Goal: Task Accomplishment & Management: Manage account settings

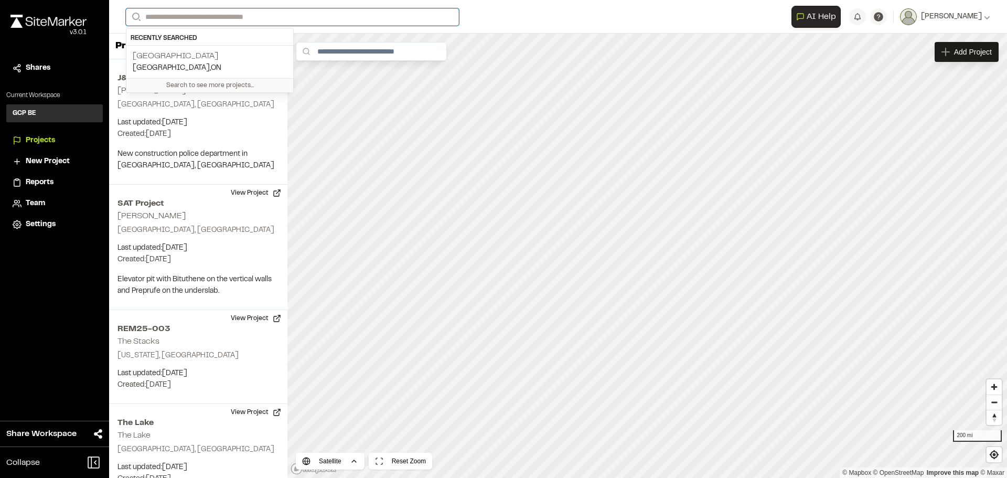
click at [225, 19] on input "Search" at bounding box center [292, 16] width 333 height 17
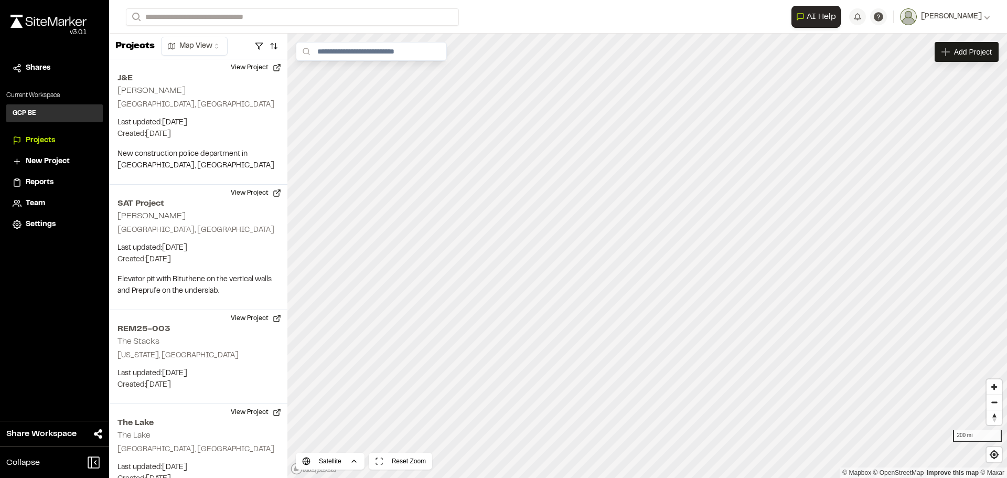
click at [209, 54] on p "[GEOGRAPHIC_DATA]" at bounding box center [210, 56] width 154 height 13
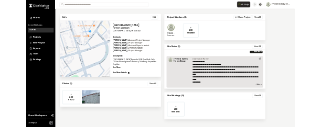
scroll to position [17, 0]
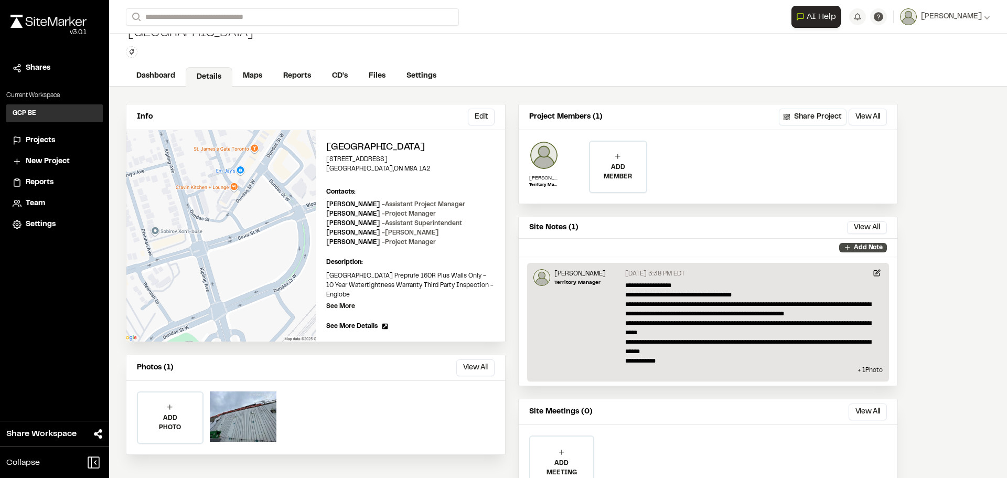
click at [671, 246] on p "Add Note" at bounding box center [868, 247] width 29 height 9
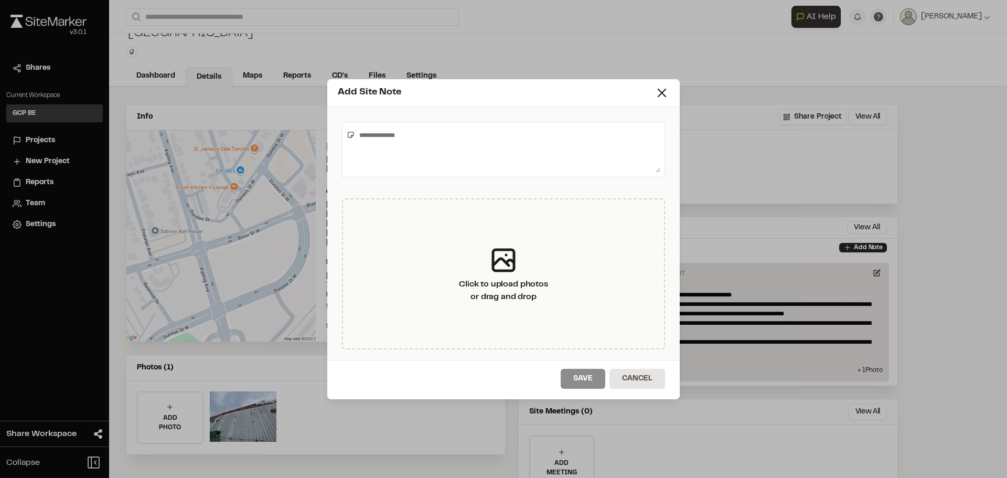
click at [366, 137] on textarea at bounding box center [507, 149] width 305 height 46
click at [489, 134] on textarea "**********" at bounding box center [507, 149] width 305 height 46
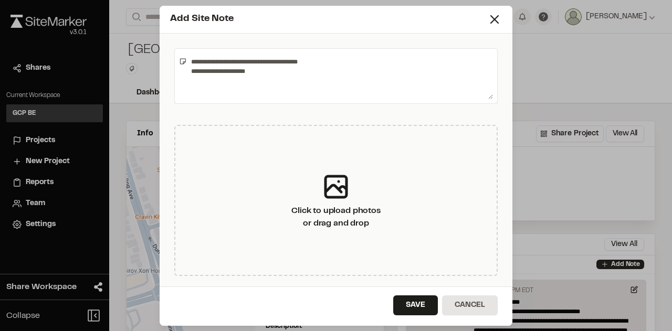
type textarea "**********"
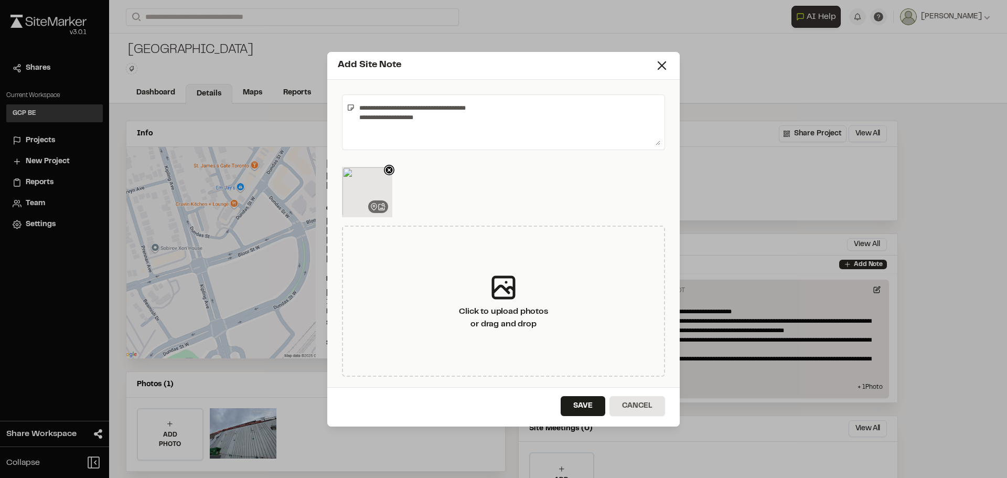
click at [380, 189] on img at bounding box center [367, 192] width 50 height 50
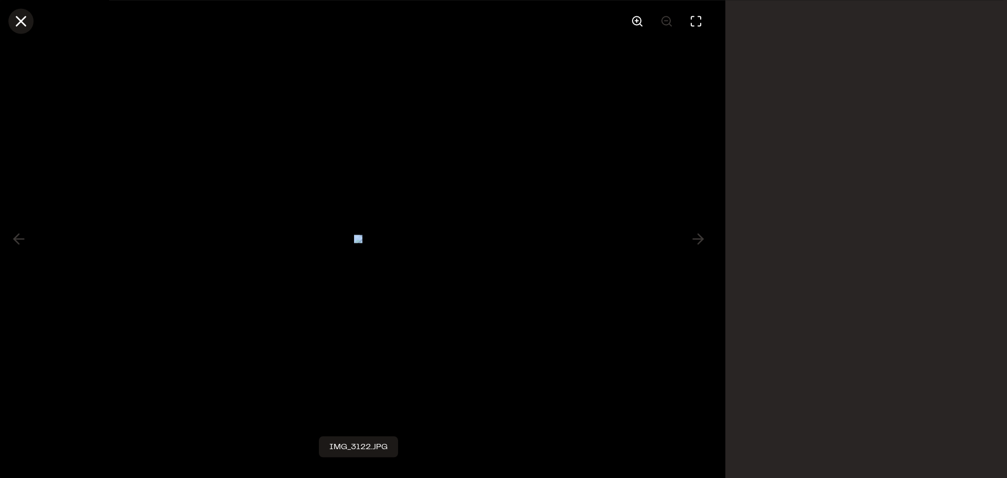
click at [14, 24] on icon at bounding box center [21, 21] width 18 height 18
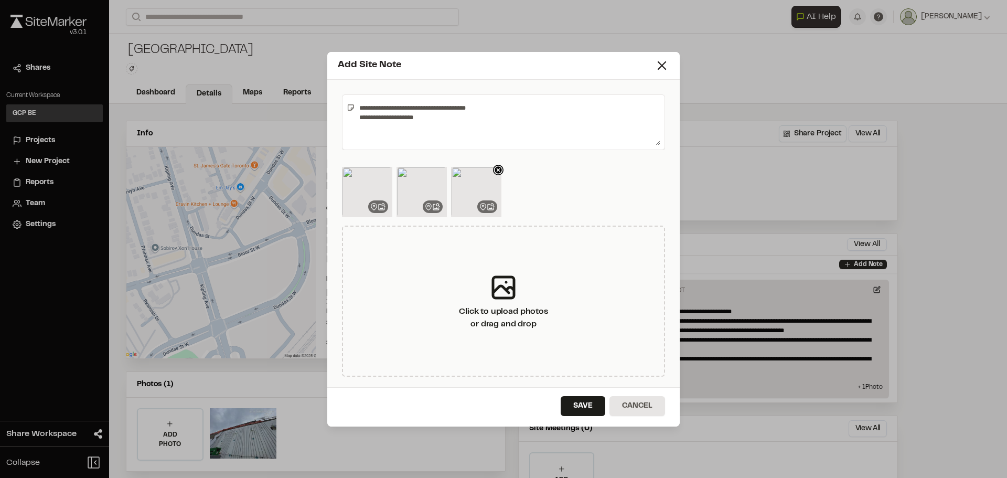
click at [472, 190] on img at bounding box center [476, 192] width 50 height 50
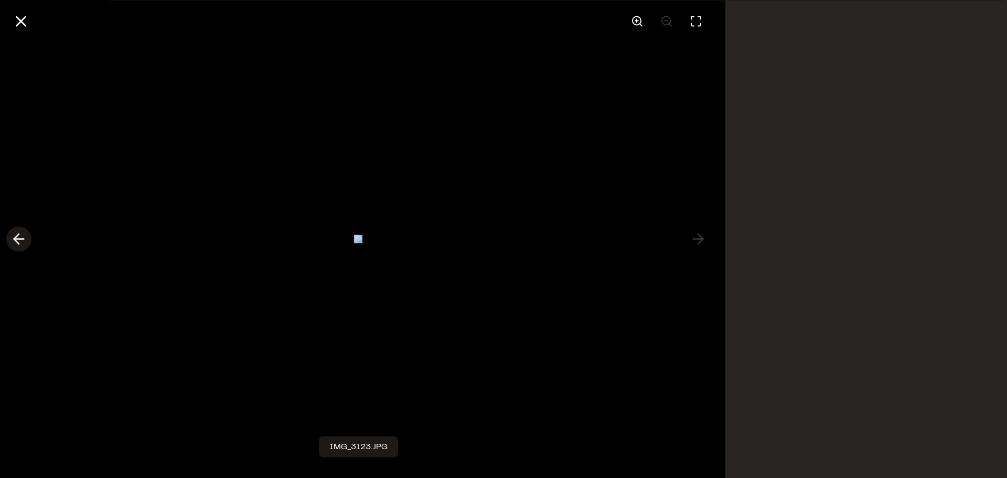
click at [19, 235] on polyline at bounding box center [16, 239] width 5 height 10
click at [671, 237] on icon at bounding box center [698, 239] width 17 height 18
click at [671, 237] on div at bounding box center [358, 239] width 717 height 478
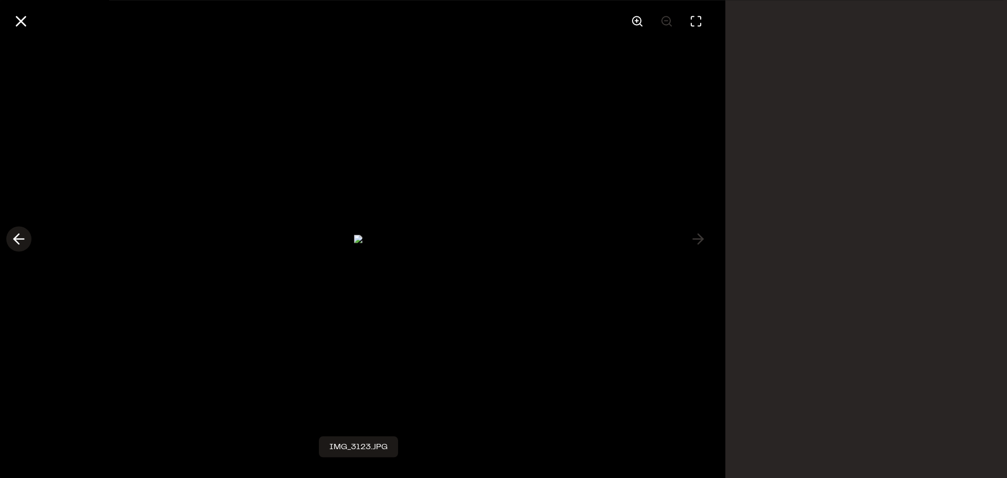
click at [18, 235] on polyline at bounding box center [16, 239] width 5 height 10
click at [16, 18] on icon at bounding box center [21, 21] width 18 height 18
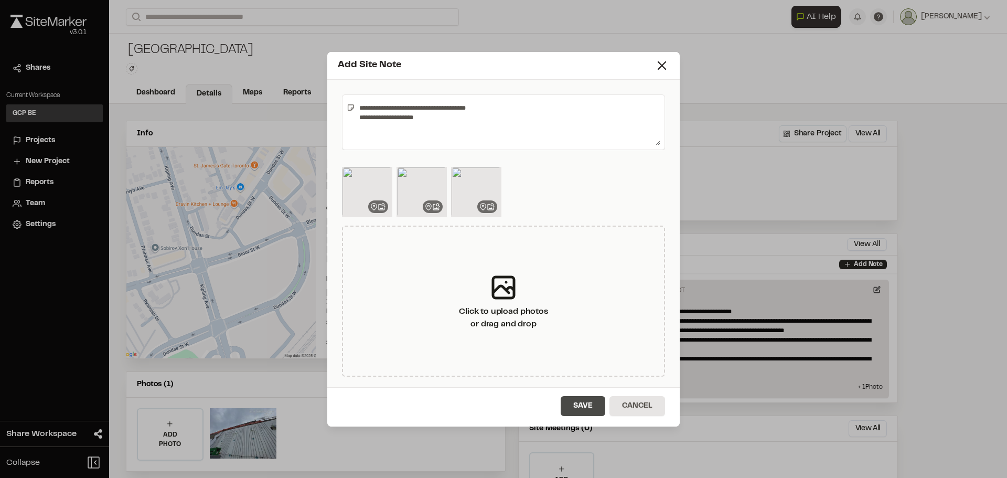
click at [570, 331] on button "Save" at bounding box center [583, 406] width 45 height 20
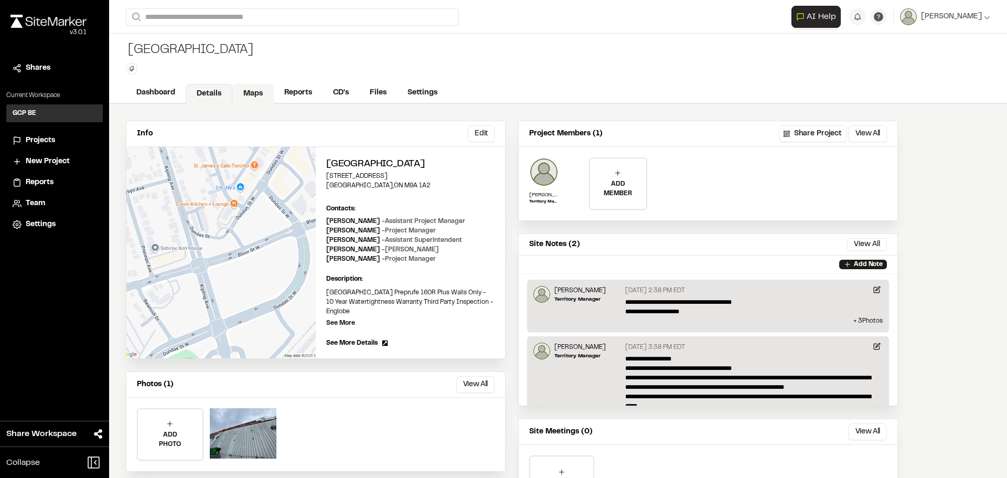
click at [248, 96] on link "Maps" at bounding box center [252, 94] width 41 height 20
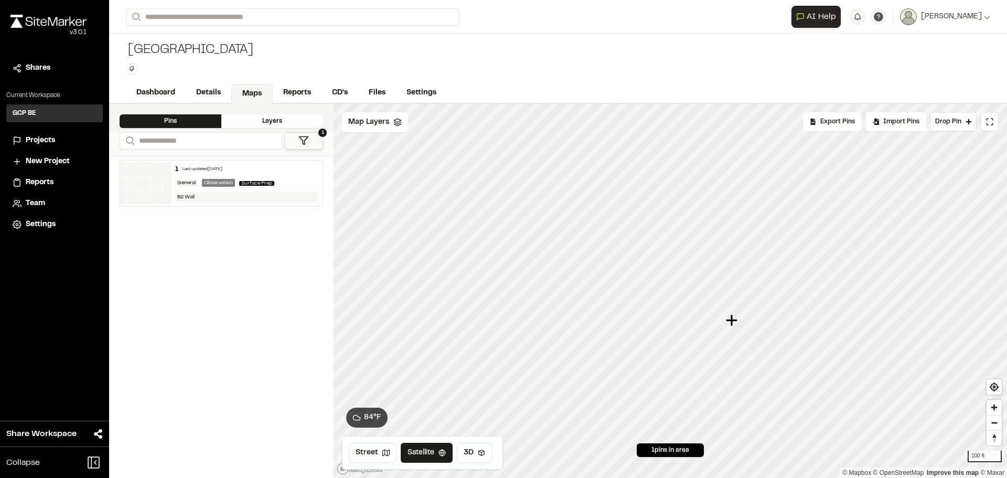
drag, startPoint x: 730, startPoint y: 324, endPoint x: 736, endPoint y: 327, distance: 6.3
click at [671, 327] on icon "Map marker" at bounding box center [733, 321] width 14 height 14
click at [671, 124] on span "Drop Pin" at bounding box center [948, 121] width 26 height 9
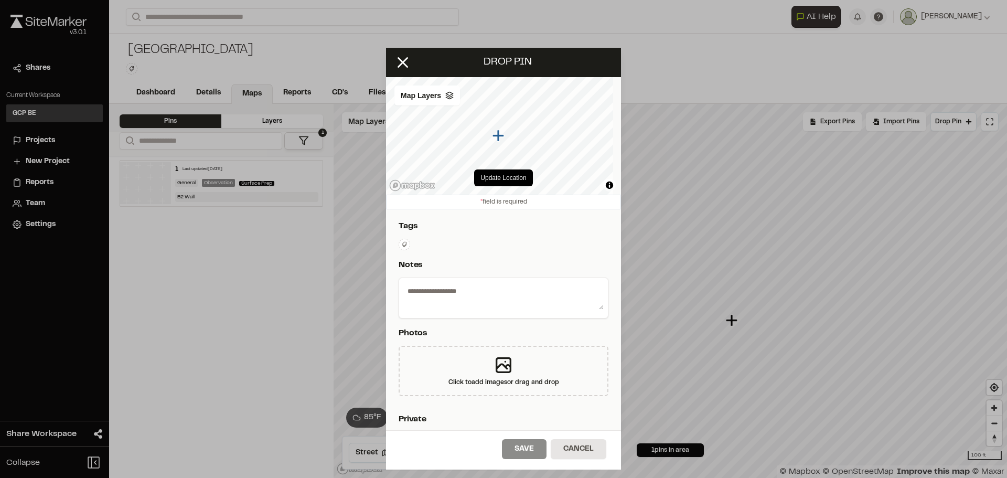
click at [425, 289] on textarea at bounding box center [503, 295] width 200 height 27
click at [483, 292] on textarea "**********" at bounding box center [499, 295] width 193 height 27
click at [539, 294] on textarea "**********" at bounding box center [499, 295] width 193 height 27
click at [535, 287] on textarea "**********" at bounding box center [499, 295] width 193 height 27
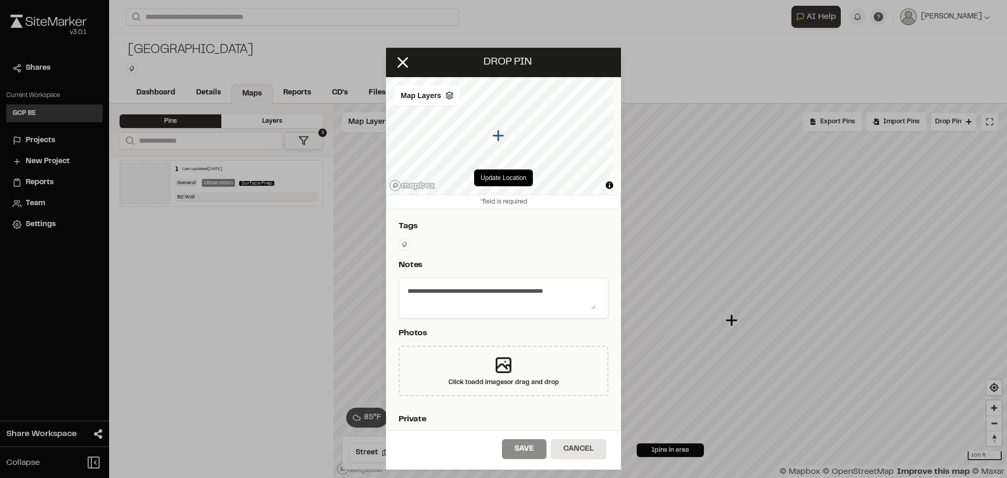
type textarea "**********"
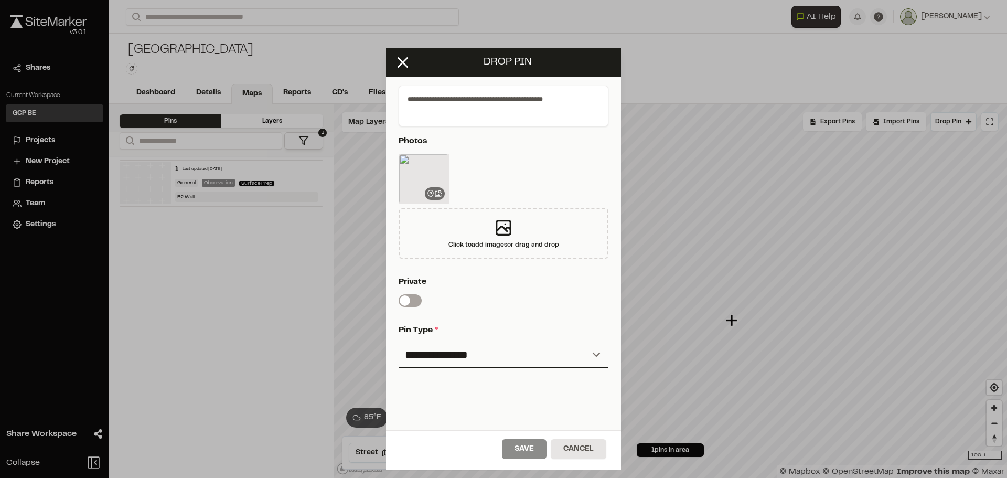
scroll to position [210, 0]
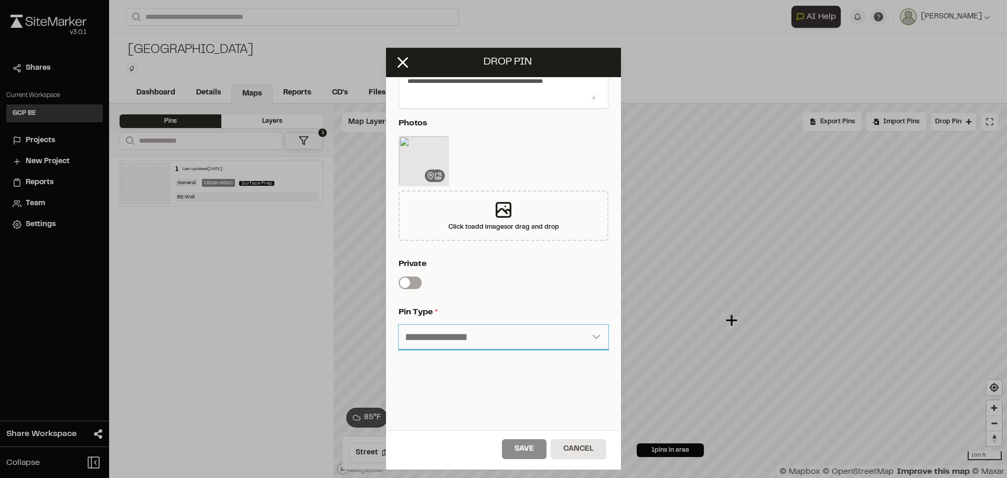
click at [582, 331] on select "**********" at bounding box center [504, 337] width 210 height 25
select select "****"
click at [399, 325] on select "**********" at bounding box center [504, 337] width 210 height 25
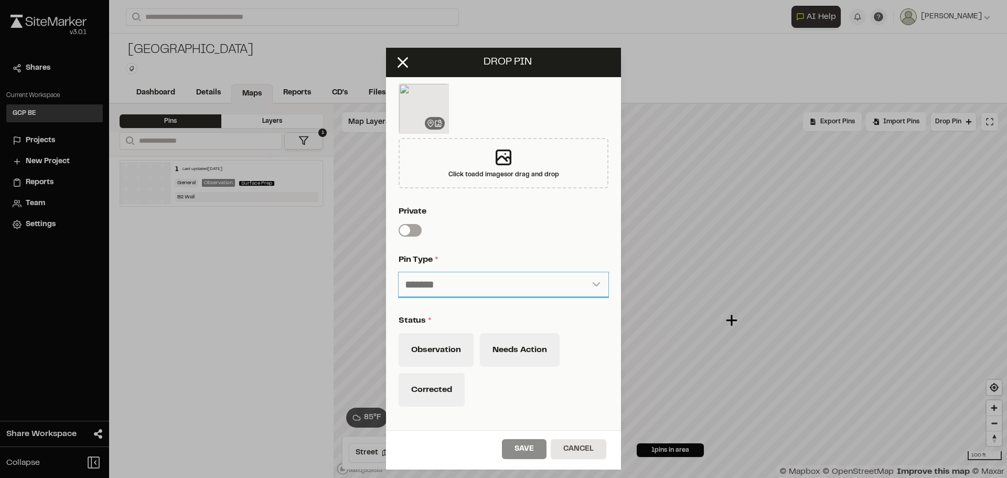
scroll to position [315, 0]
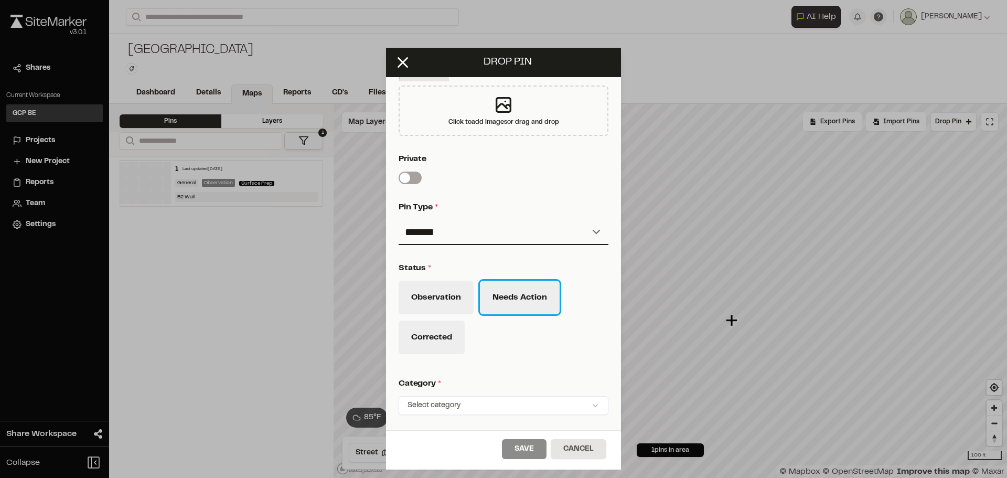
click at [515, 297] on button "Needs Action" at bounding box center [520, 298] width 80 height 34
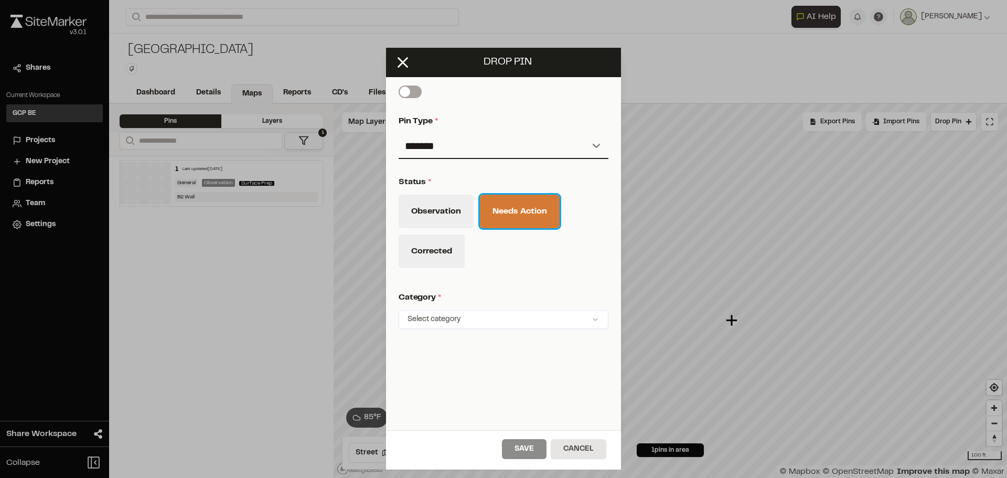
scroll to position [410, 0]
click at [514, 310] on html "**********" at bounding box center [503, 239] width 1007 height 478
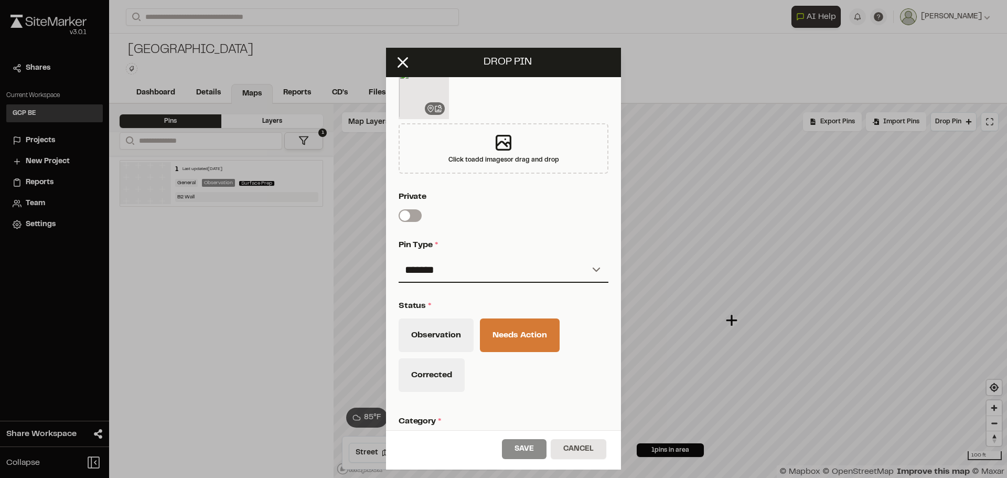
drag, startPoint x: 615, startPoint y: 253, endPoint x: 616, endPoint y: 192, distance: 61.4
click at [616, 192] on html "**********" at bounding box center [503, 239] width 1007 height 478
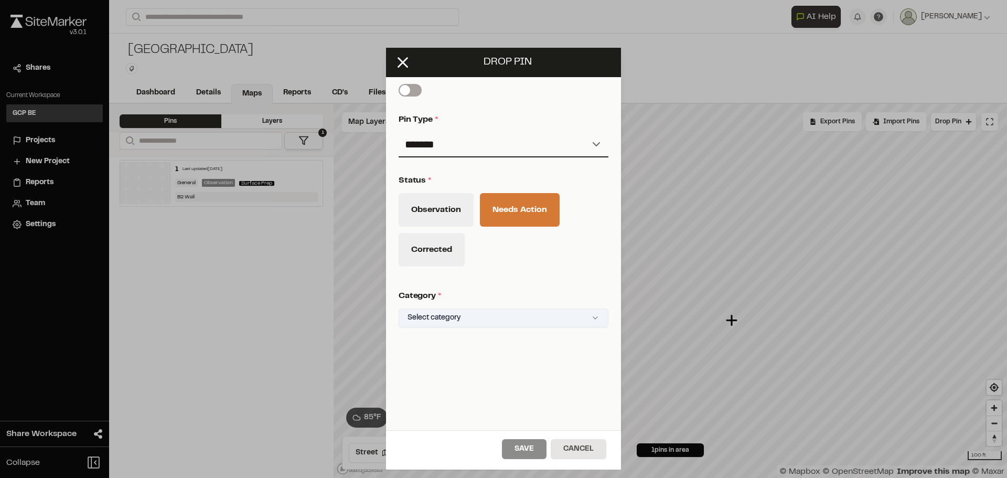
click at [445, 311] on html "**********" at bounding box center [503, 239] width 1007 height 478
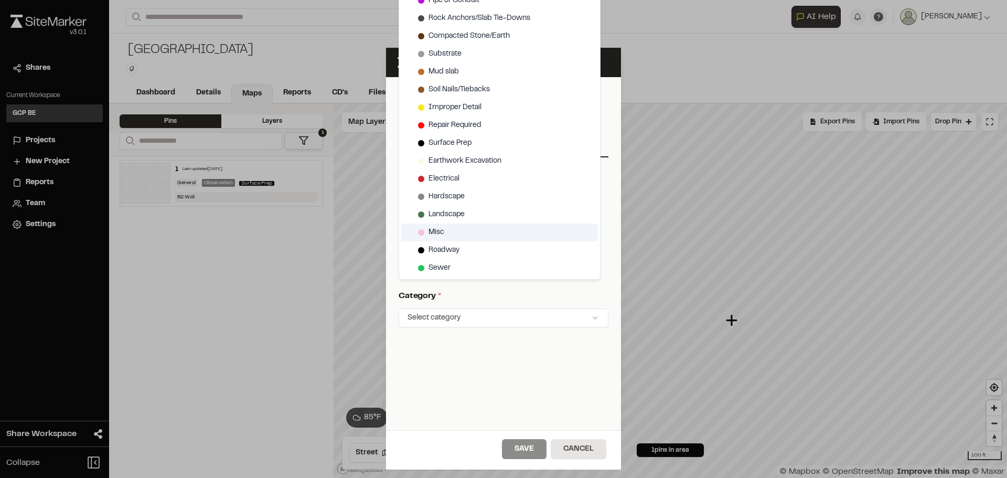
drag, startPoint x: 539, startPoint y: 186, endPoint x: 536, endPoint y: 228, distance: 42.1
click at [536, 228] on div "Below Grade Waterproofing Air Barrier UV Exposure Sleeves/Stubs Cold Joints For…" at bounding box center [500, 0] width 202 height 558
click at [478, 235] on div "Misc" at bounding box center [499, 232] width 197 height 18
click at [420, 232] on div at bounding box center [421, 232] width 6 height 6
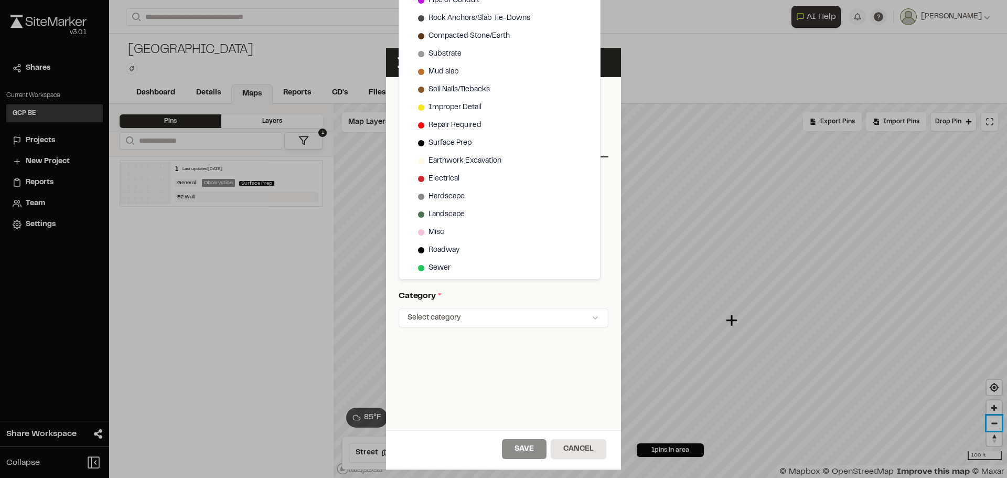
click at [671, 331] on div "Click to Drop Pin 1 pins in area Export Pins Available Datums Datums Apply Conv…" at bounding box center [671, 291] width 674 height 374
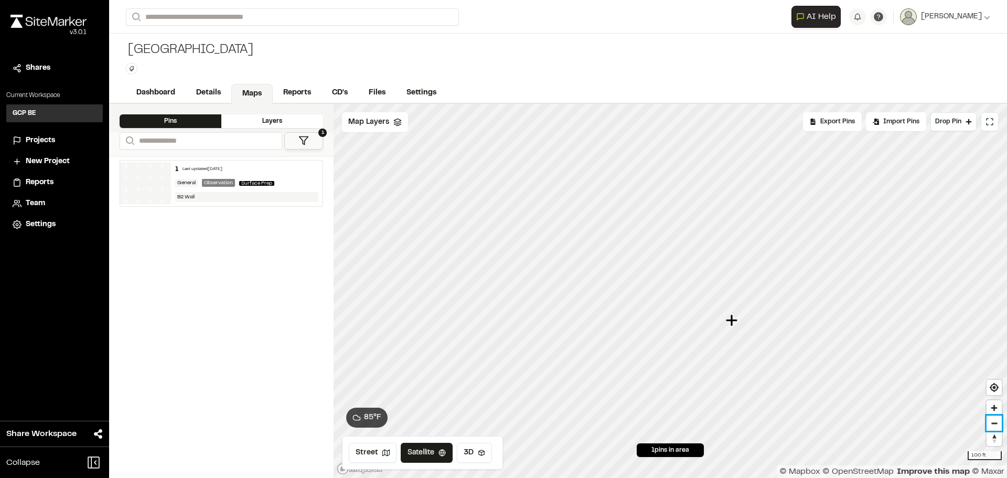
click at [671, 331] on span "Zoom out" at bounding box center [994, 423] width 15 height 15
click at [248, 92] on link "Maps" at bounding box center [251, 94] width 41 height 20
click at [251, 92] on link "Maps" at bounding box center [251, 94] width 41 height 20
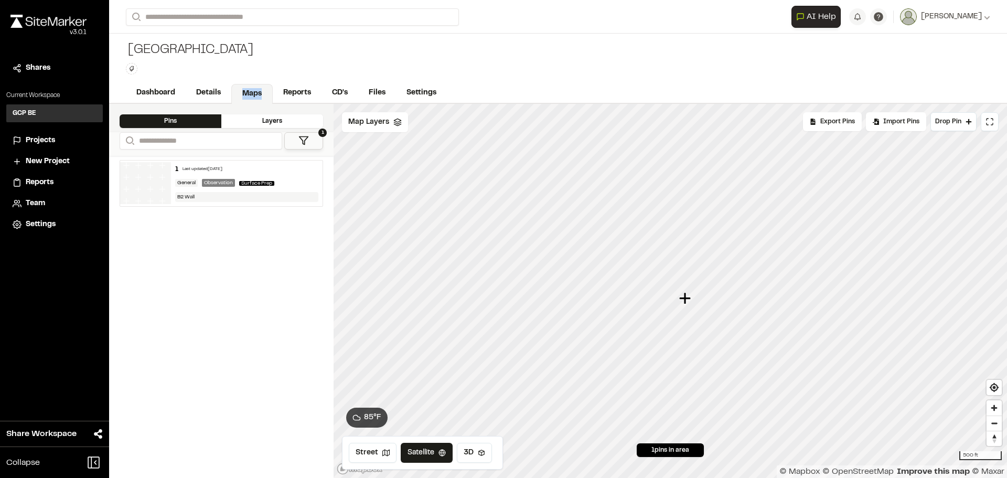
click at [251, 92] on link "Maps" at bounding box center [251, 94] width 41 height 20
drag, startPoint x: 326, startPoint y: 348, endPoint x: 293, endPoint y: 274, distance: 81.5
click at [325, 331] on div "1 Last updated [DATE] General Observation Surface Prep B2 Wall" at bounding box center [221, 317] width 225 height 322
click at [242, 192] on div "B2 Wall" at bounding box center [247, 197] width 144 height 10
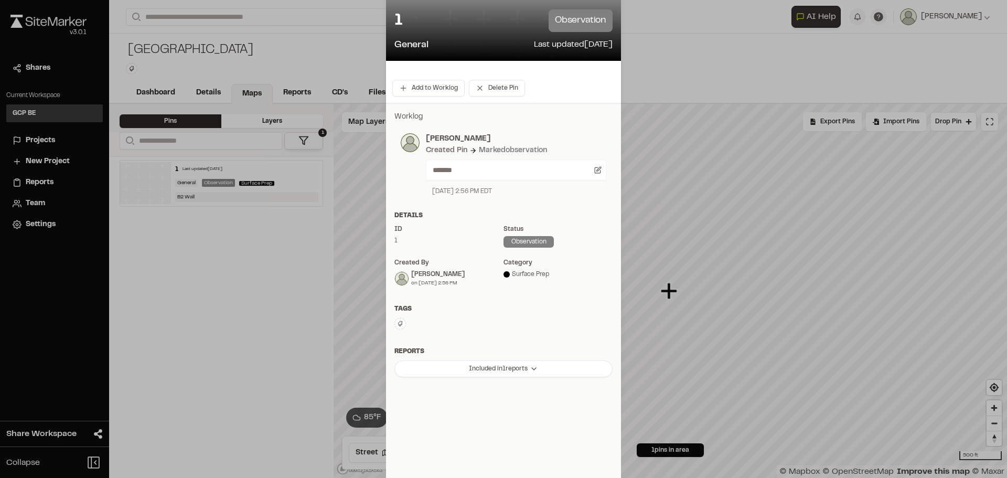
scroll to position [0, 0]
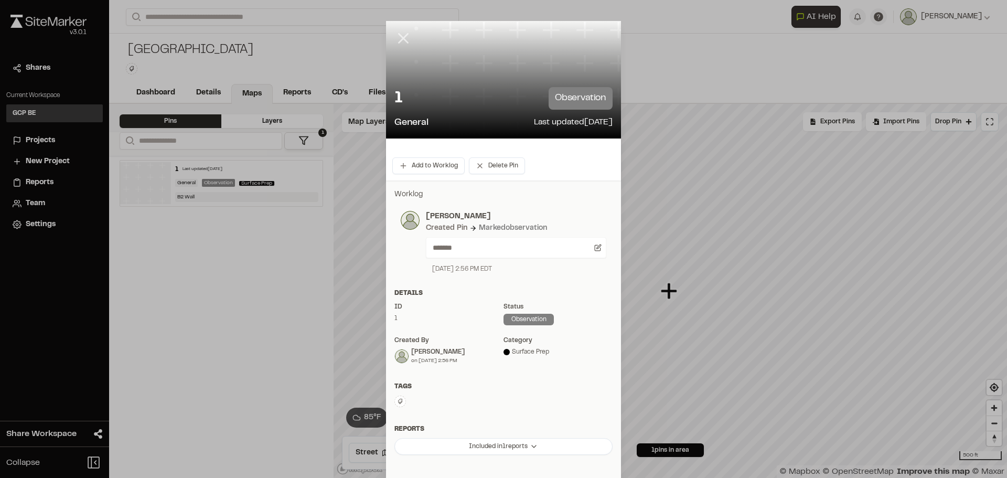
click at [397, 31] on icon at bounding box center [404, 38] width 18 height 18
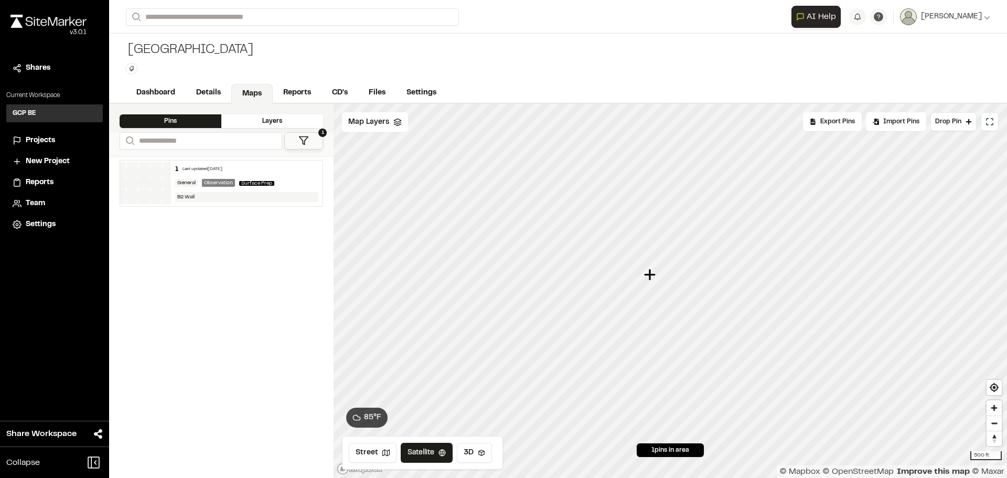
click at [214, 58] on div "[GEOGRAPHIC_DATA]" at bounding box center [189, 50] width 127 height 17
click at [188, 120] on div "Pins" at bounding box center [171, 121] width 102 height 14
click at [184, 120] on div "Pins" at bounding box center [171, 121] width 102 height 14
click at [258, 124] on div "Layers" at bounding box center [272, 121] width 102 height 14
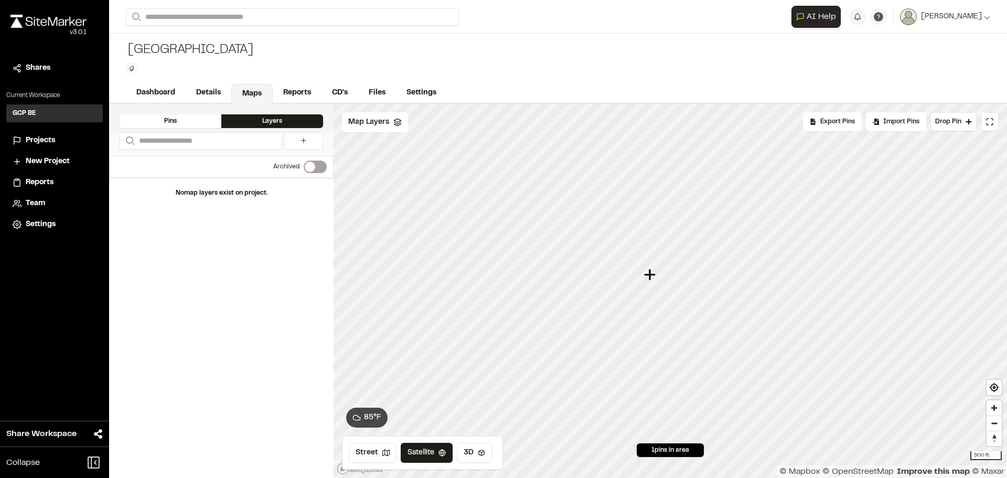
click at [190, 119] on div "Pins" at bounding box center [171, 121] width 102 height 14
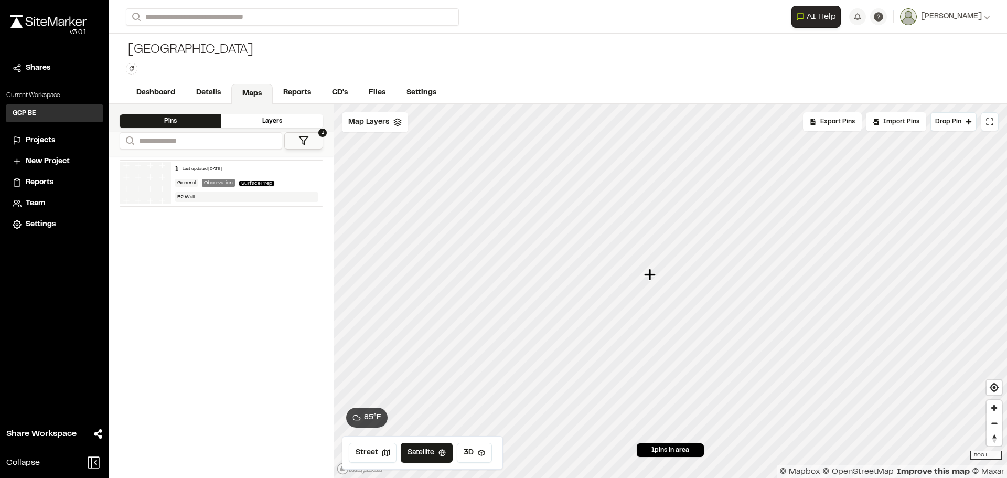
click at [186, 167] on div "Last updated [DATE]" at bounding box center [203, 169] width 40 height 6
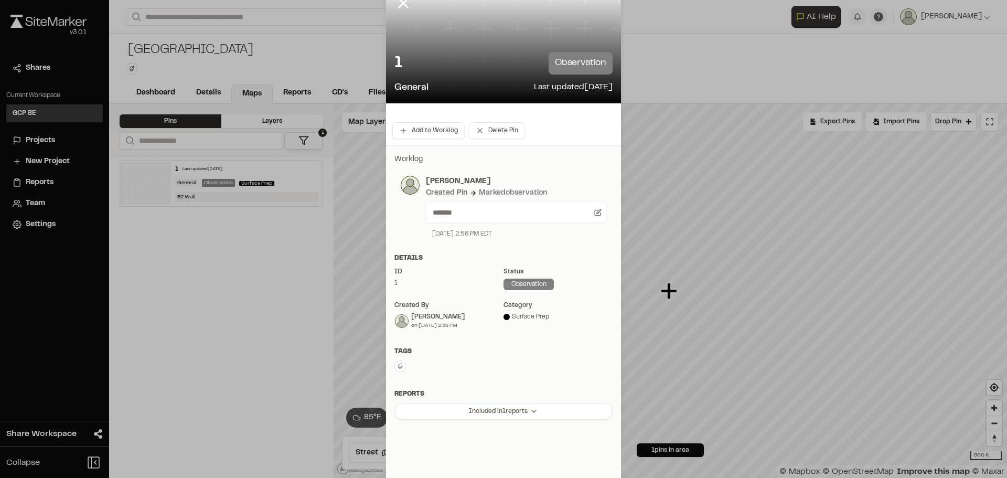
scroll to position [52, 0]
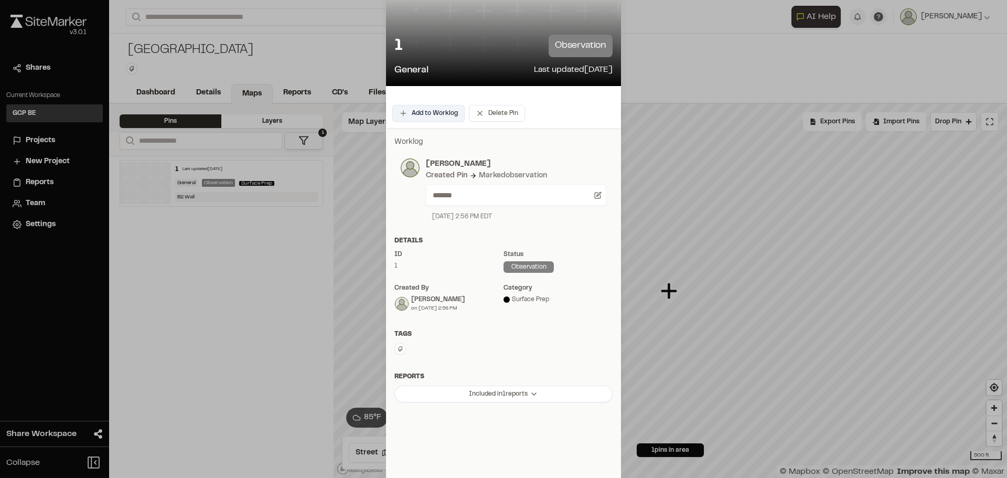
click at [422, 112] on button "Add to Worklog" at bounding box center [428, 113] width 72 height 17
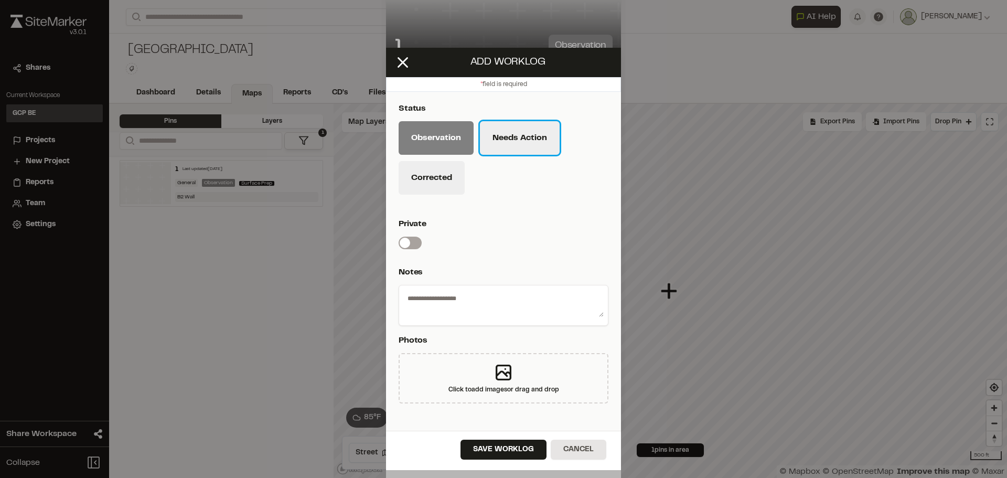
click at [507, 142] on button "Needs Action" at bounding box center [520, 138] width 80 height 34
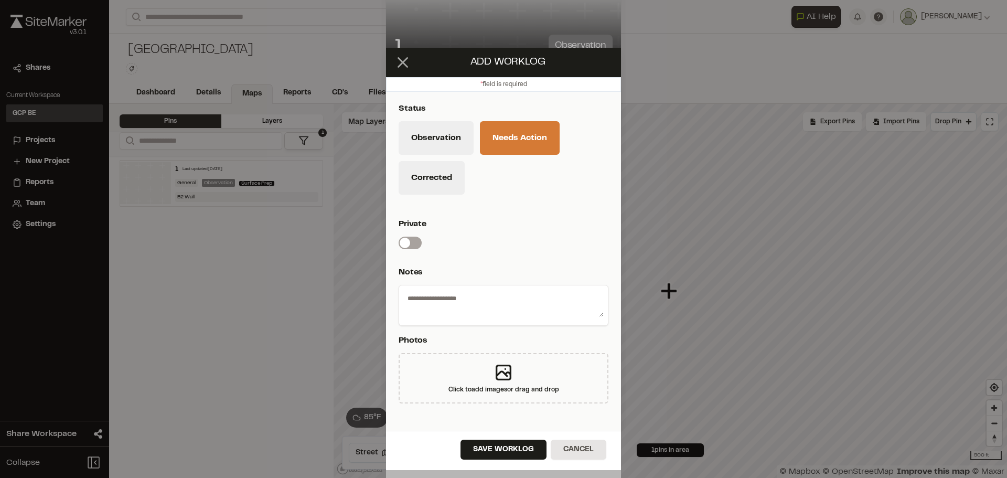
click at [404, 61] on line at bounding box center [403, 62] width 9 height 9
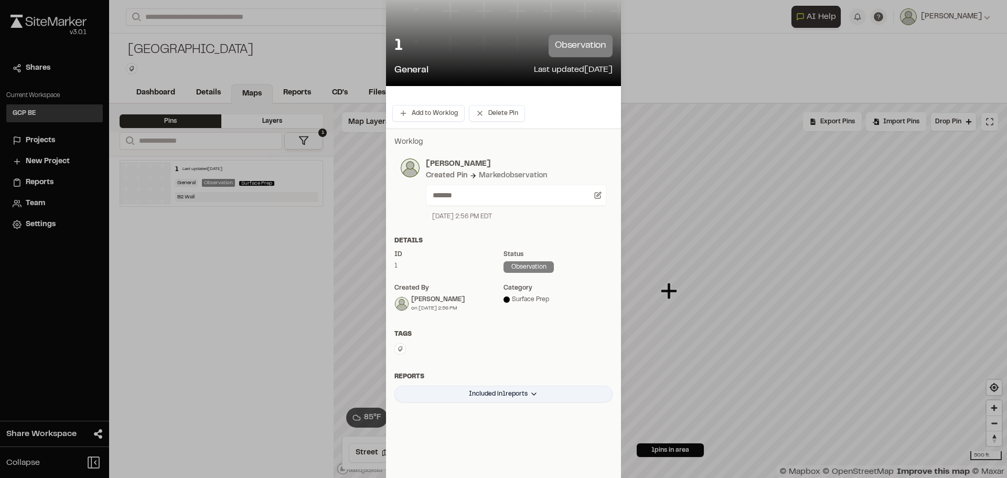
click at [526, 331] on html "**********" at bounding box center [503, 239] width 1007 height 478
click at [520, 331] on div "Waterproof Report #2 [DATE]" at bounding box center [489, 416] width 123 height 18
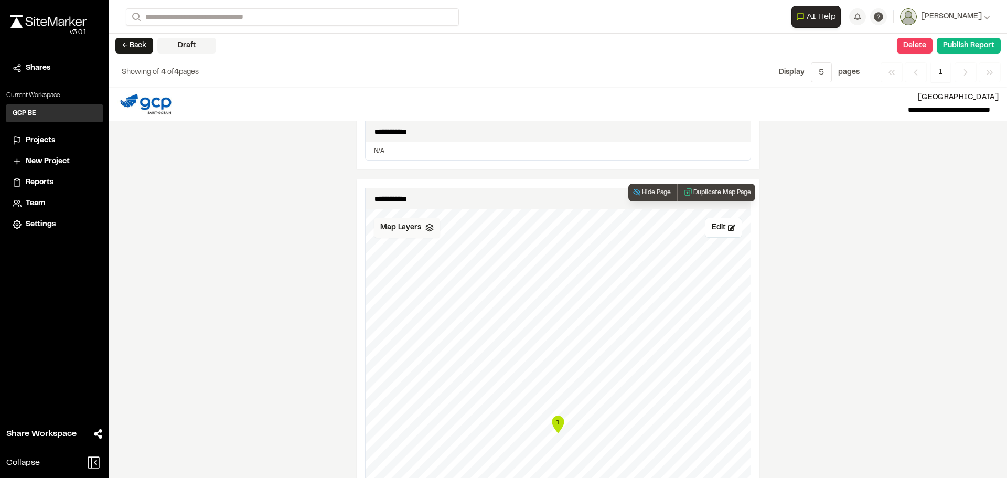
scroll to position [476, 0]
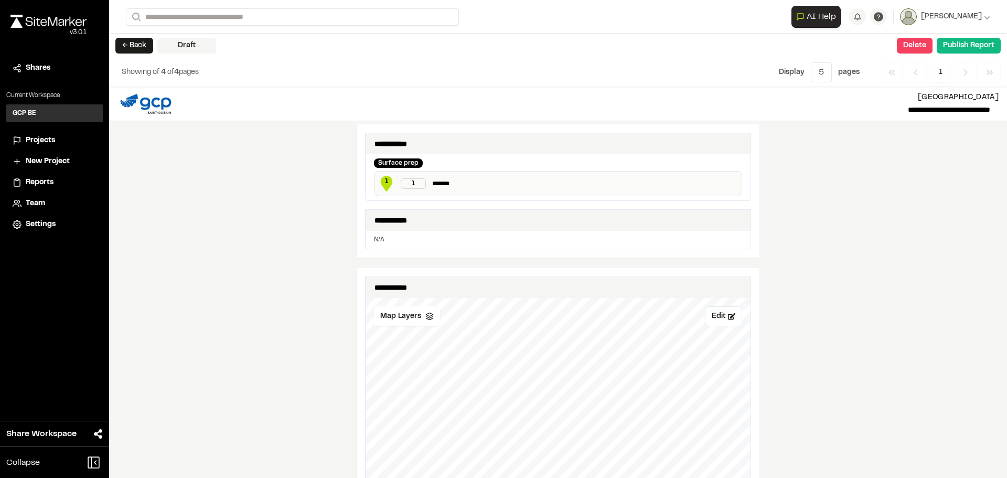
click at [410, 185] on div "1" at bounding box center [413, 183] width 25 height 10
click at [436, 185] on p "*******" at bounding box center [584, 183] width 305 height 10
click at [129, 45] on button "← Back" at bounding box center [134, 46] width 38 height 16
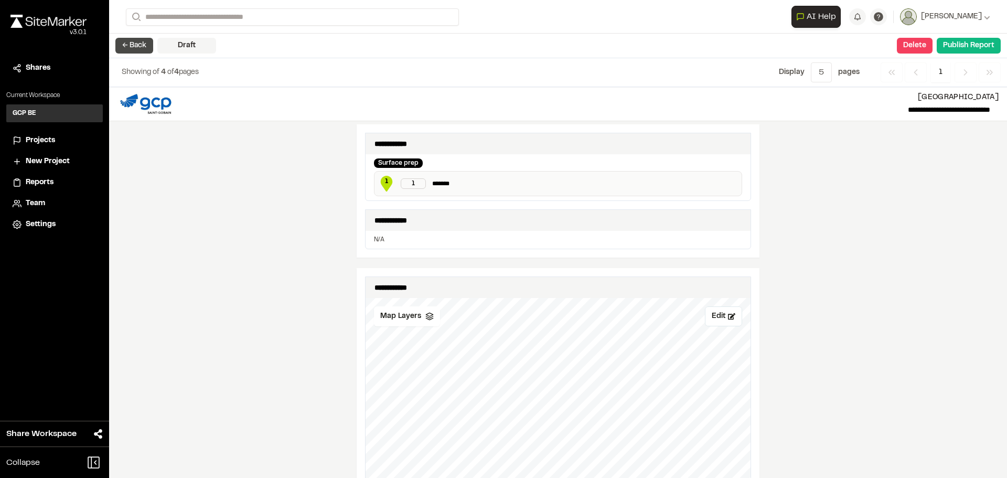
click at [129, 45] on button "← Back" at bounding box center [134, 46] width 38 height 16
click at [37, 138] on span "Projects" at bounding box center [40, 141] width 29 height 12
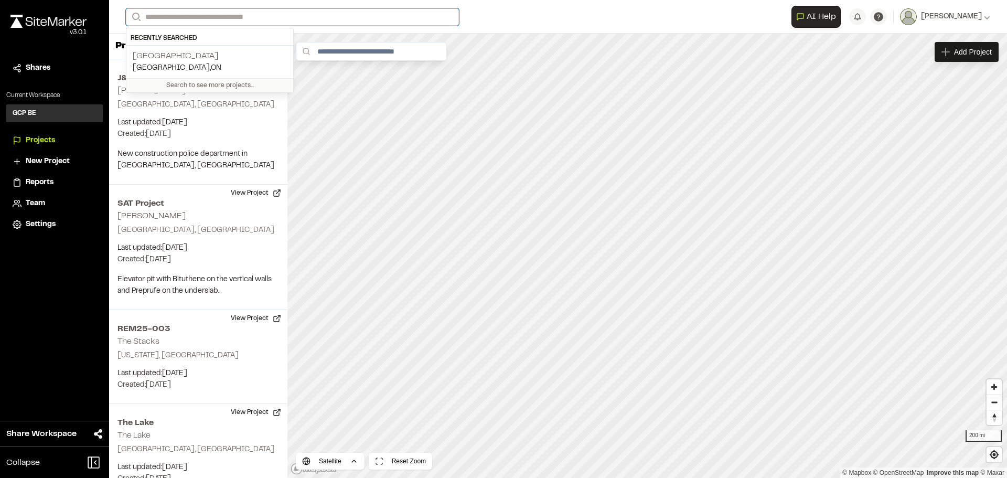
click at [172, 17] on input "Search" at bounding box center [292, 16] width 333 height 17
click at [163, 52] on p "[GEOGRAPHIC_DATA]" at bounding box center [210, 56] width 154 height 13
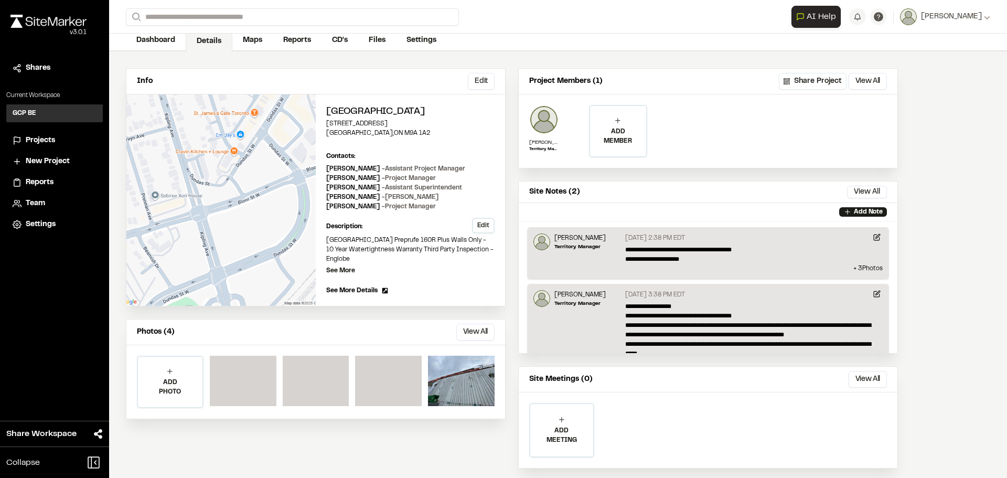
scroll to position [72, 0]
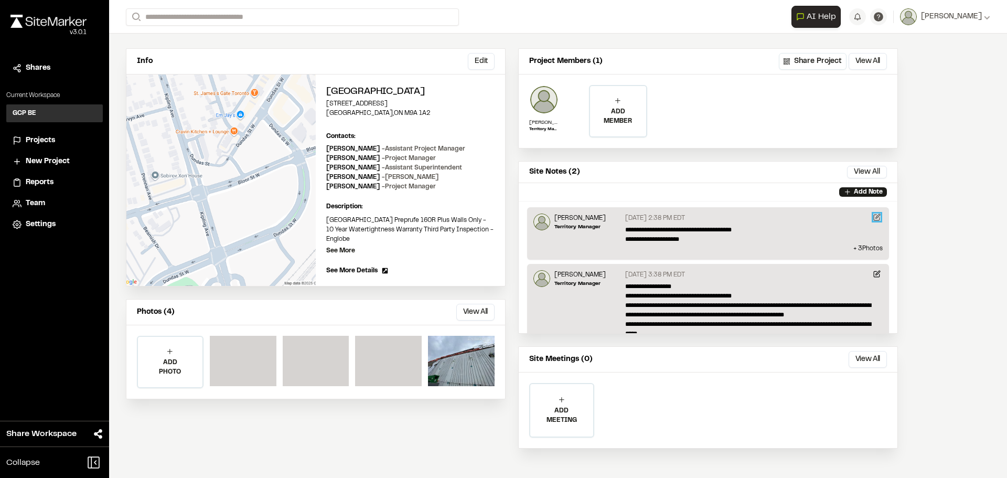
click at [873, 214] on icon at bounding box center [876, 217] width 7 height 7
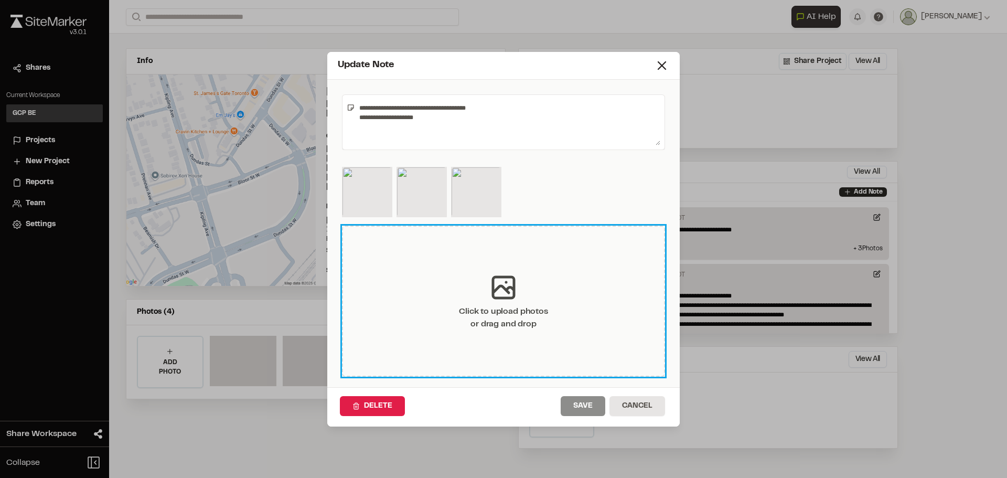
click at [409, 265] on div "Click to upload photos or drag and drop" at bounding box center [503, 301] width 323 height 151
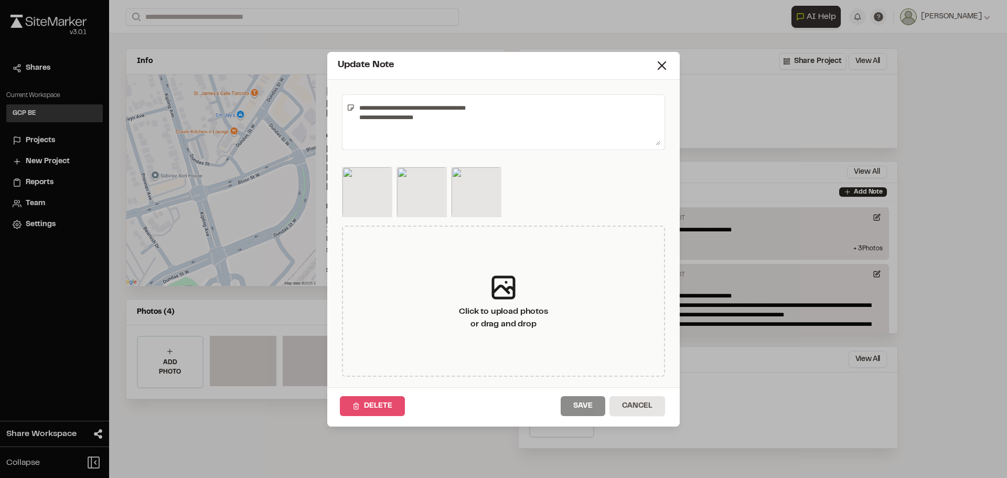
click at [365, 404] on button "Delete" at bounding box center [372, 406] width 65 height 20
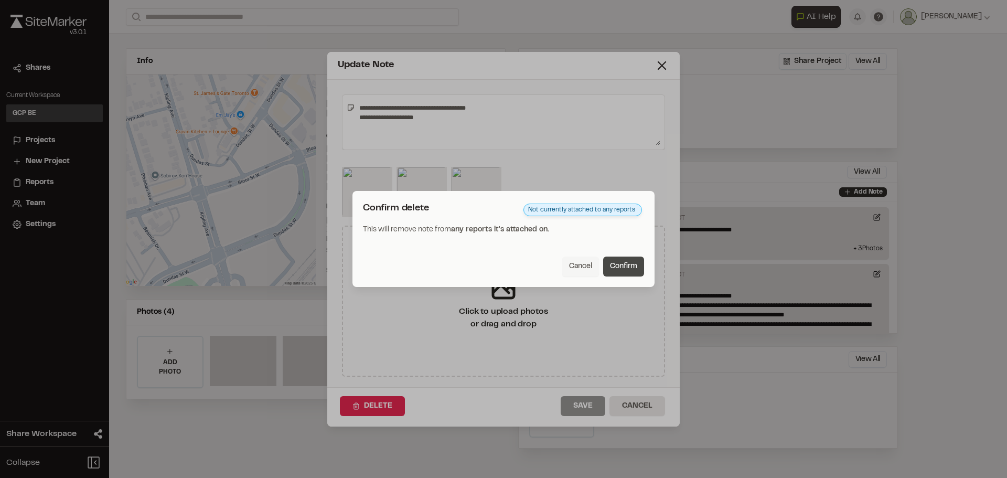
click at [614, 267] on button "Confirm" at bounding box center [623, 267] width 41 height 20
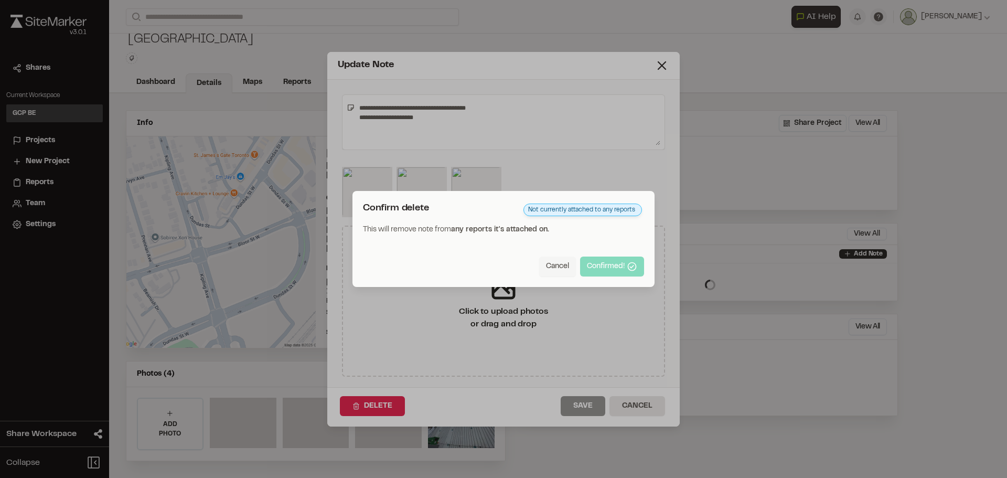
scroll to position [69, 0]
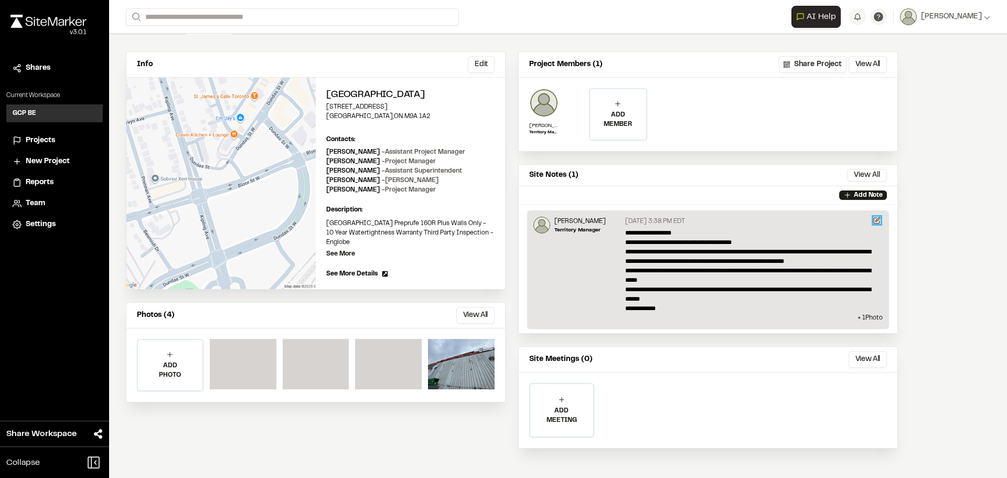
click at [878, 219] on icon at bounding box center [876, 220] width 7 height 7
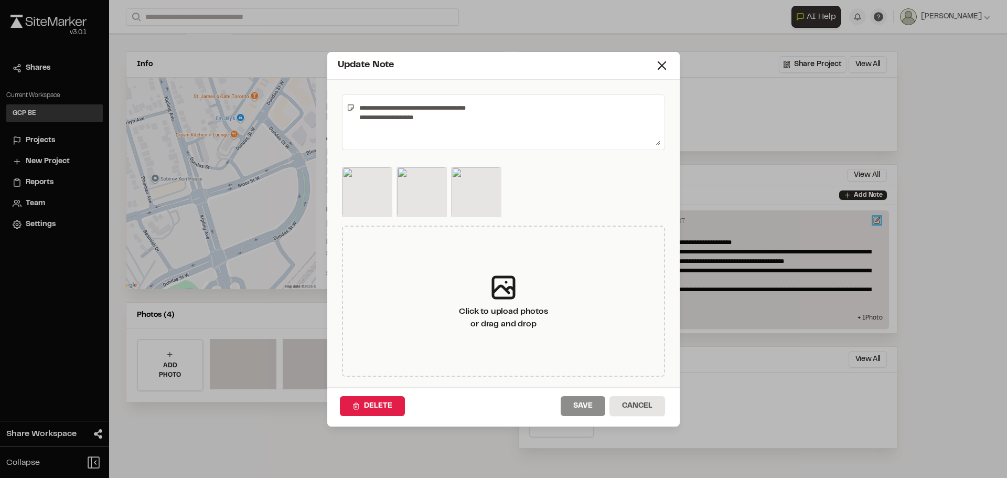
type textarea "**********"
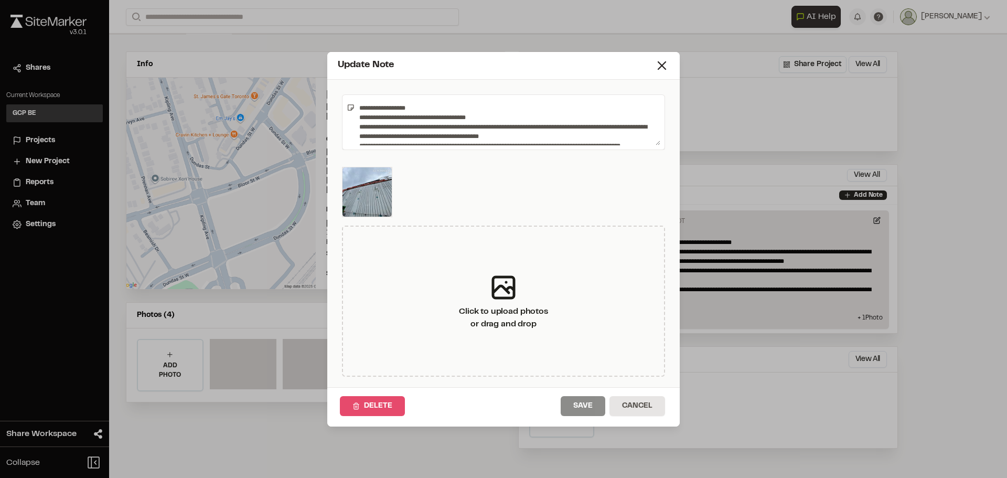
click at [380, 400] on button "Delete" at bounding box center [372, 406] width 65 height 20
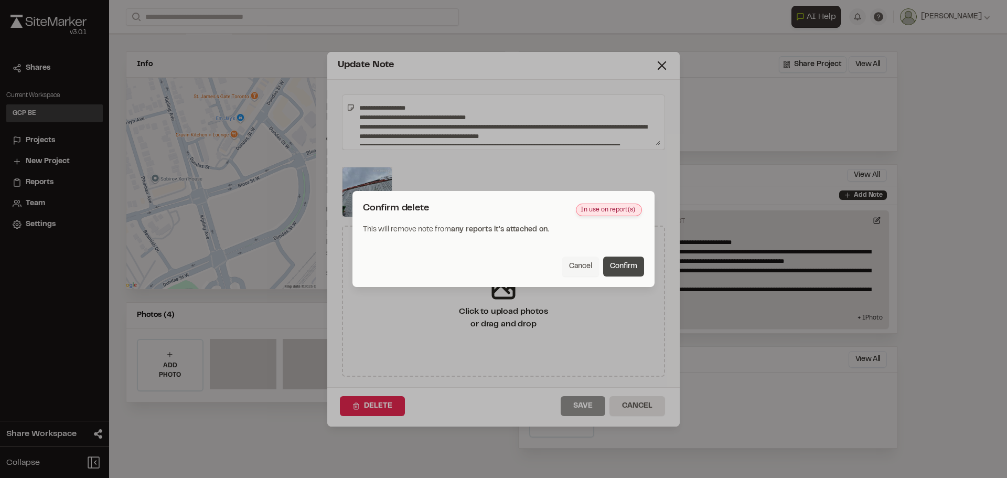
click at [614, 264] on button "Confirm" at bounding box center [623, 267] width 41 height 20
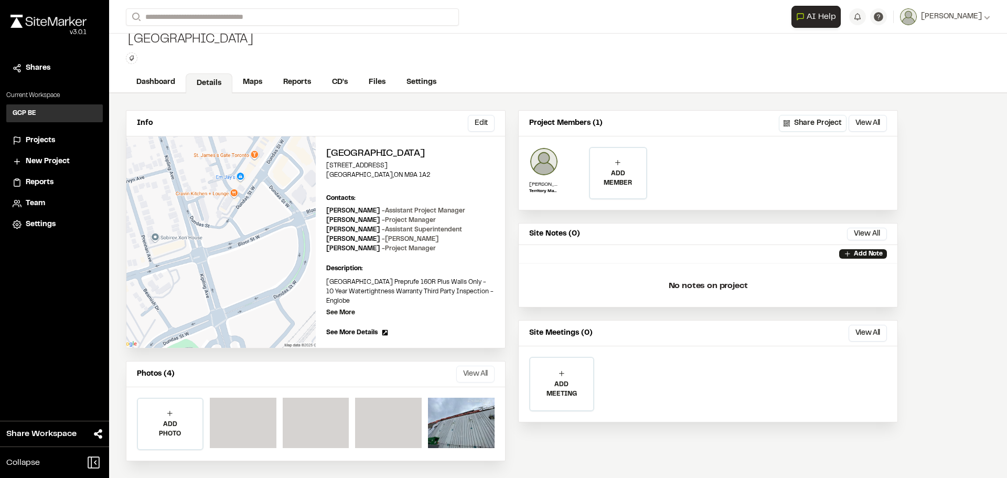
click at [472, 374] on button "View All" at bounding box center [475, 374] width 38 height 17
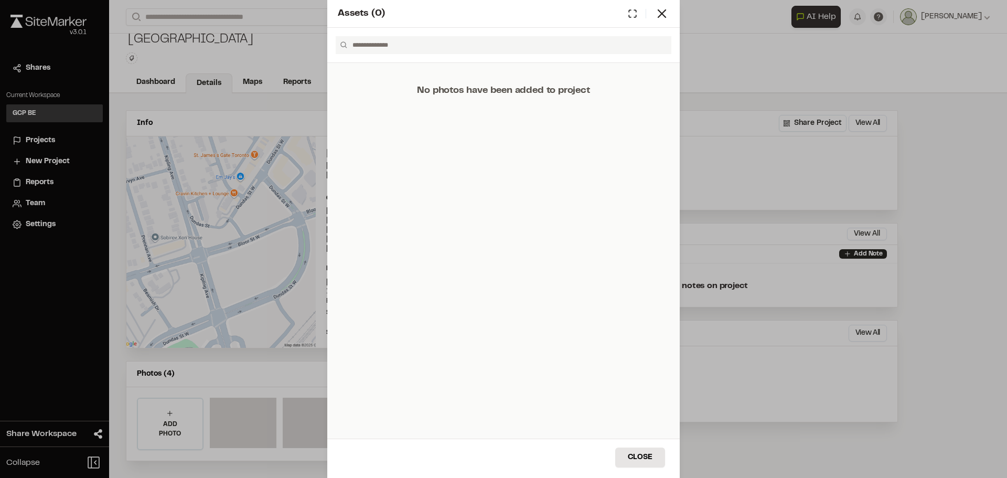
click at [225, 374] on div "Assets ( 0 ) No photos have been added to project Close Select Download Zoom to…" at bounding box center [503, 239] width 1007 height 478
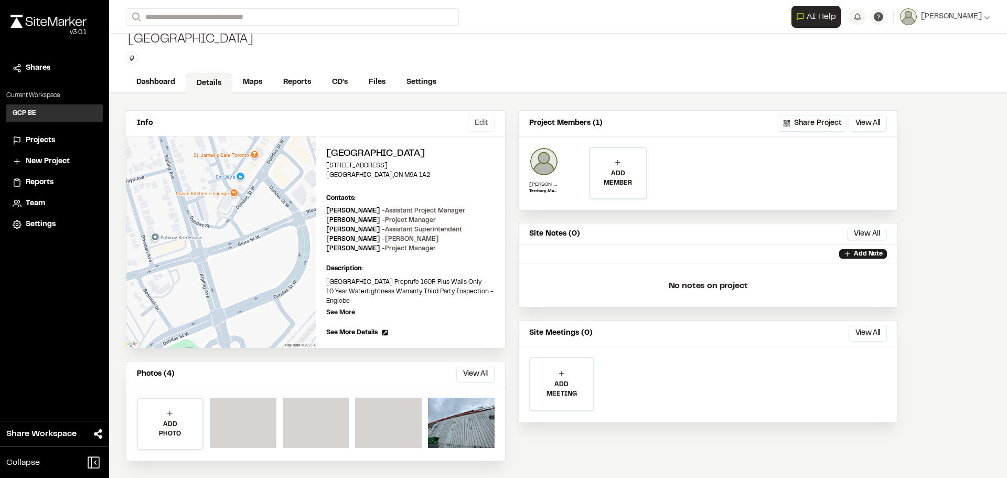
click at [477, 123] on button "Edit" at bounding box center [481, 123] width 27 height 17
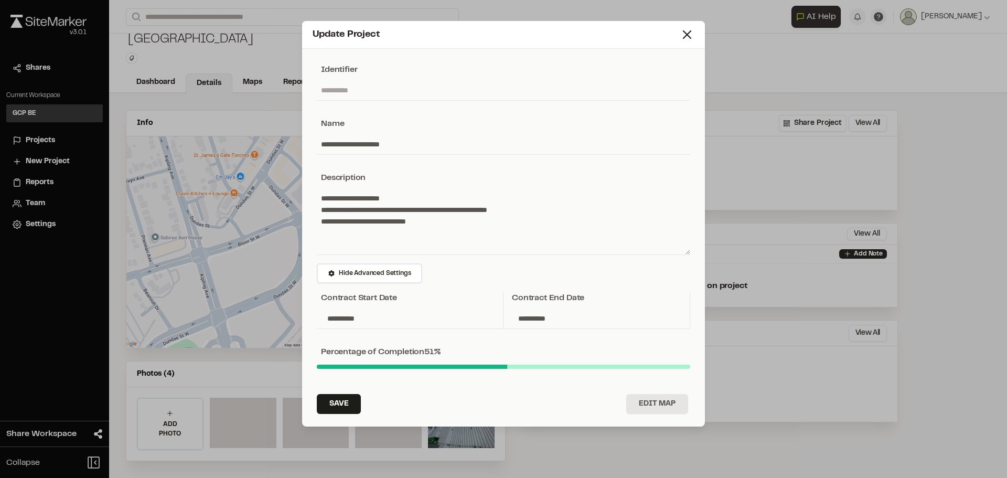
drag, startPoint x: 500, startPoint y: 365, endPoint x: 609, endPoint y: 383, distance: 110.6
click at [609, 383] on div "**********" at bounding box center [504, 341] width 374 height 98
click at [685, 37] on line at bounding box center [687, 34] width 7 height 7
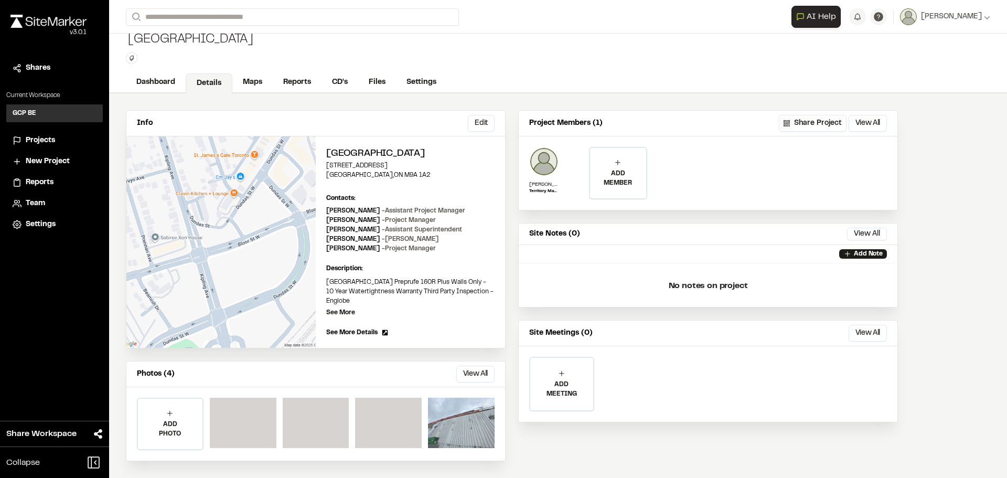
drag, startPoint x: 447, startPoint y: 411, endPoint x: 436, endPoint y: 424, distance: 17.1
click at [436, 424] on div at bounding box center [461, 423] width 67 height 50
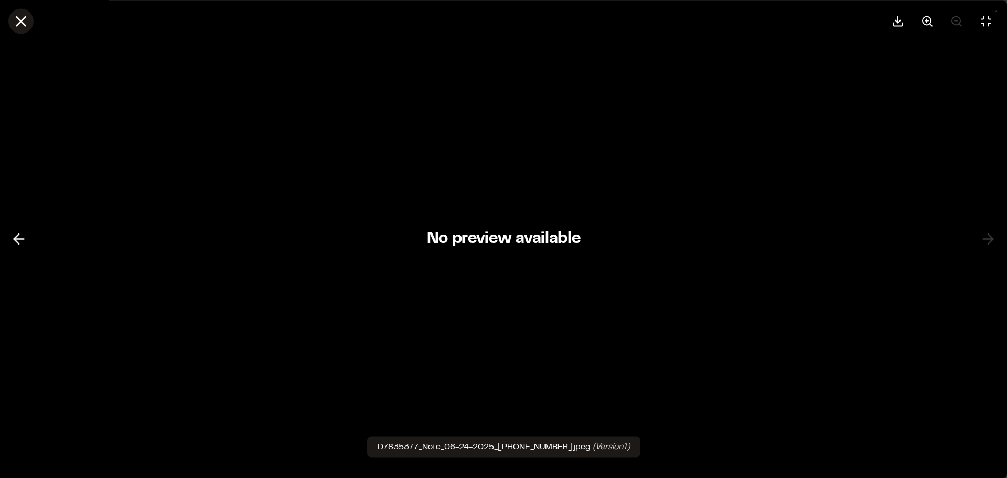
click at [17, 18] on icon at bounding box center [21, 21] width 18 height 18
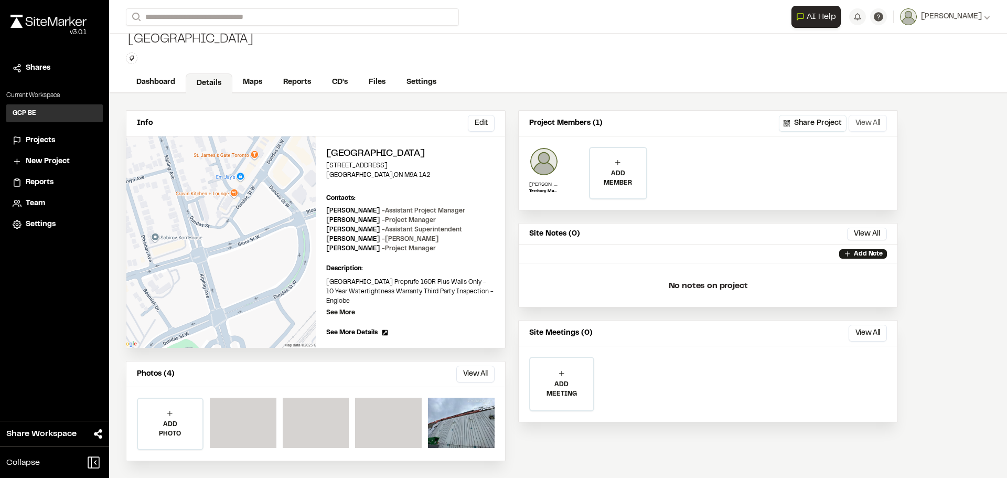
click at [864, 125] on button "View All" at bounding box center [868, 123] width 38 height 17
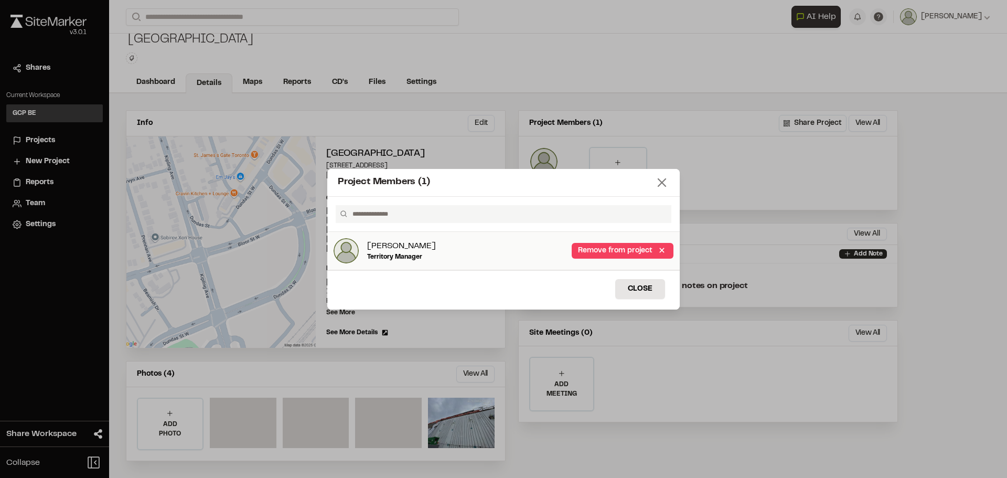
click at [665, 187] on icon at bounding box center [662, 182] width 15 height 15
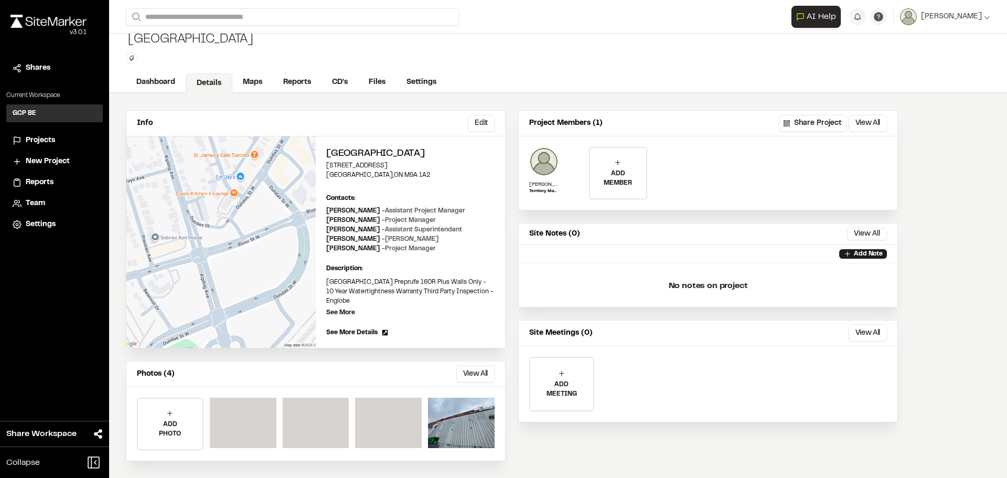
drag, startPoint x: 651, startPoint y: 51, endPoint x: 648, endPoint y: 39, distance: 11.7
click at [650, 51] on div "Etobicoke Civic Centre Type Enter or comma to add tag." at bounding box center [558, 47] width 898 height 49
